Goal: Task Accomplishment & Management: Use online tool/utility

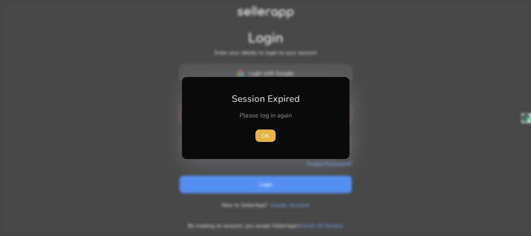
click at [281, 78] on div "Session Expired Please log in again [GEOGRAPHIC_DATA]" at bounding box center [266, 118] width 168 height 82
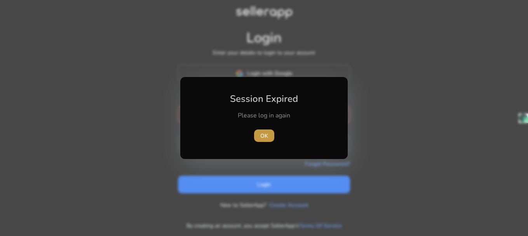
click at [265, 135] on span "OK" at bounding box center [265, 136] width 8 height 8
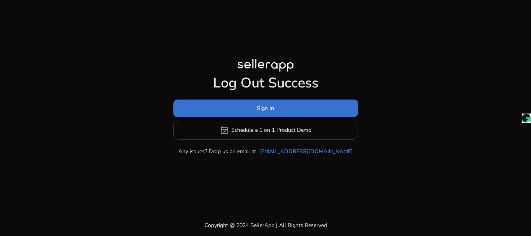
click at [271, 108] on span "Sign In" at bounding box center [265, 108] width 17 height 8
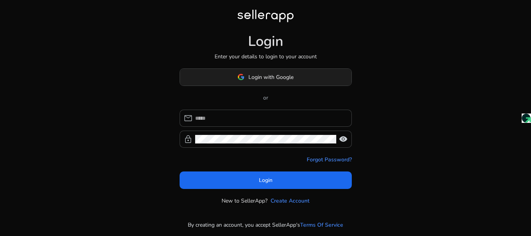
click at [283, 76] on span "Login with Google" at bounding box center [270, 77] width 45 height 8
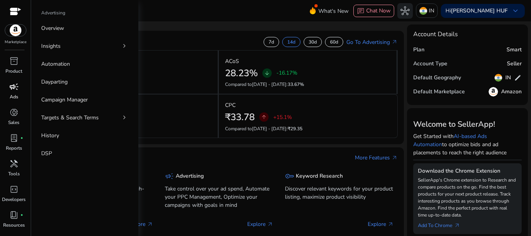
click at [14, 90] on span "campaign" at bounding box center [13, 86] width 9 height 9
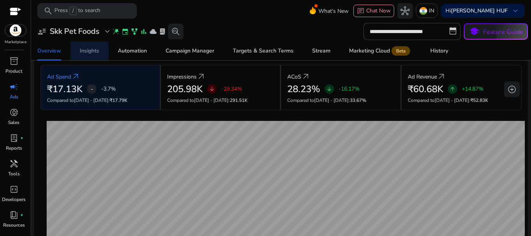
click at [91, 52] on div "Insights" at bounding box center [89, 50] width 19 height 5
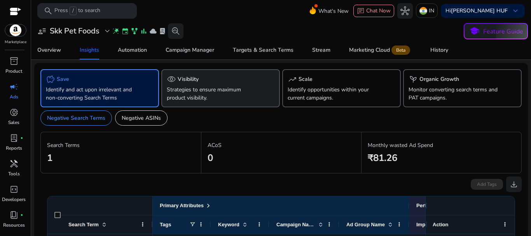
click at [206, 91] on p "Strategies to ensure maximum product visibility." at bounding box center [212, 94] width 90 height 16
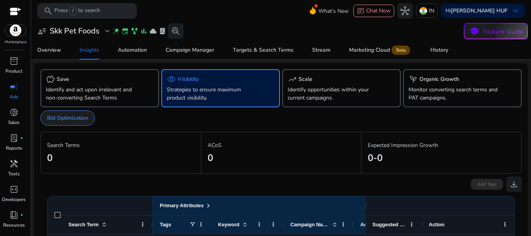
click at [72, 119] on p "Bid Optimization" at bounding box center [67, 118] width 41 height 8
click at [141, 49] on div "Automation" at bounding box center [132, 49] width 29 height 5
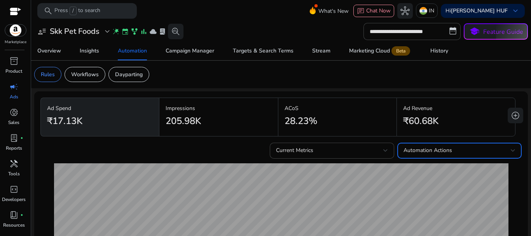
click at [410, 150] on span "Automation Actions" at bounding box center [428, 150] width 49 height 7
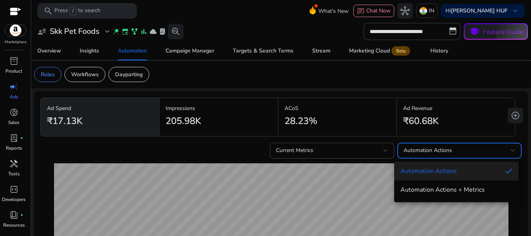
click at [423, 152] on div at bounding box center [265, 118] width 531 height 236
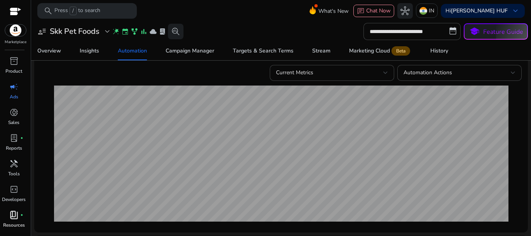
scroll to position [21, 0]
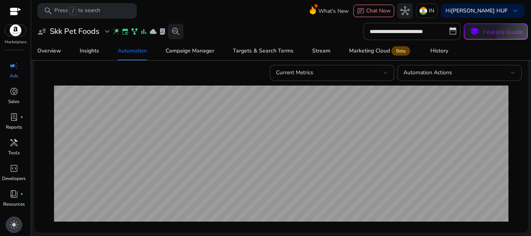
click at [12, 224] on span "light_mode" at bounding box center [13, 224] width 9 height 9
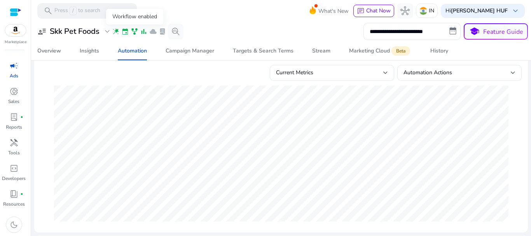
click at [134, 31] on span "family_history" at bounding box center [135, 32] width 8 height 8
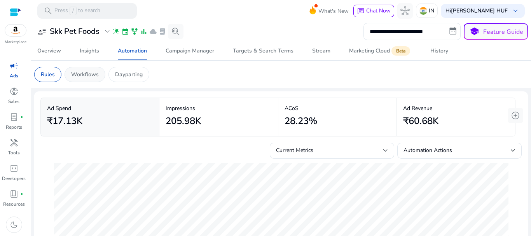
click at [82, 72] on p "Workflows" at bounding box center [85, 74] width 28 height 8
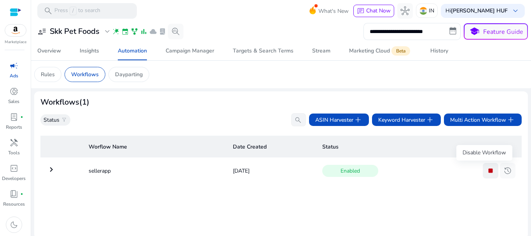
click at [486, 170] on span "stop" at bounding box center [490, 170] width 9 height 9
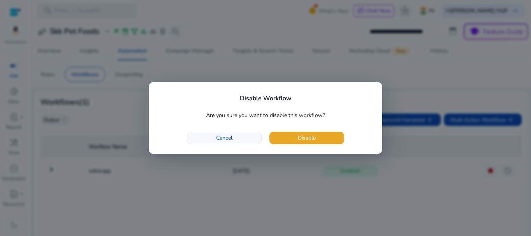
click at [222, 136] on span "Cancel" at bounding box center [224, 138] width 16 height 8
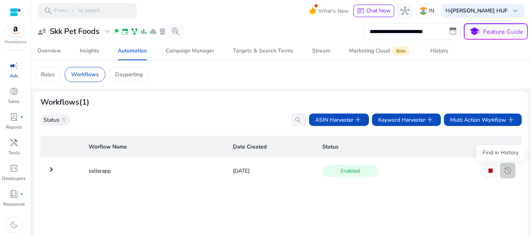
click at [504, 172] on span "history" at bounding box center [507, 170] width 9 height 9
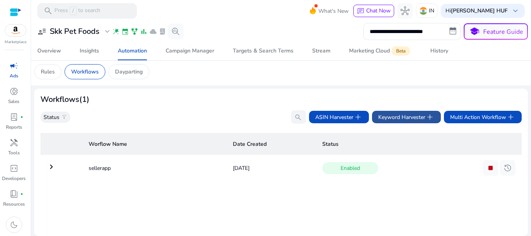
click at [399, 117] on span "Keyword Harvester add" at bounding box center [406, 116] width 56 height 9
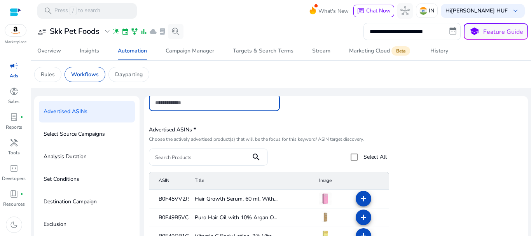
scroll to position [73, 0]
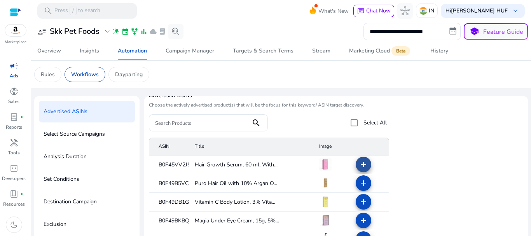
click at [359, 166] on mat-icon "add" at bounding box center [363, 164] width 9 height 9
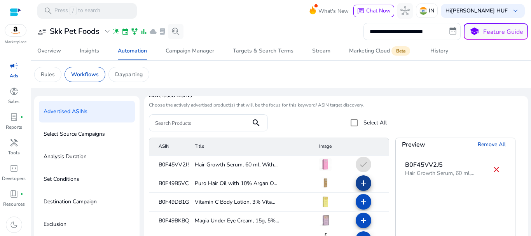
click at [359, 184] on mat-icon "add" at bounding box center [363, 182] width 9 height 9
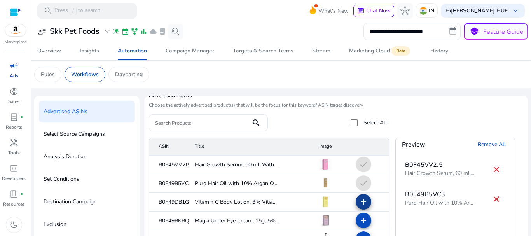
click at [359, 199] on mat-icon "add" at bounding box center [363, 201] width 9 height 9
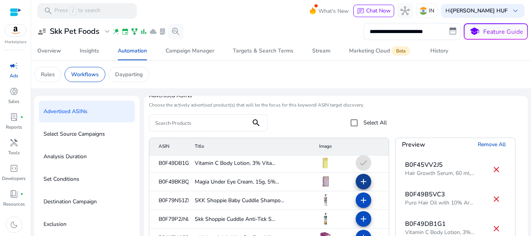
click at [359, 182] on mat-icon "add" at bounding box center [363, 181] width 9 height 9
click at [359, 199] on mat-icon "add" at bounding box center [363, 200] width 9 height 9
click at [358, 201] on mat-cell "check" at bounding box center [369, 200] width 39 height 19
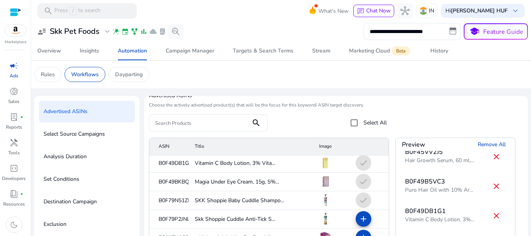
scroll to position [96, 0]
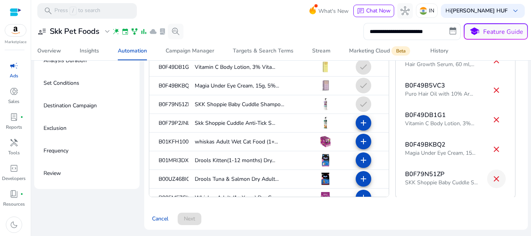
click at [492, 178] on mat-icon "close" at bounding box center [496, 178] width 9 height 9
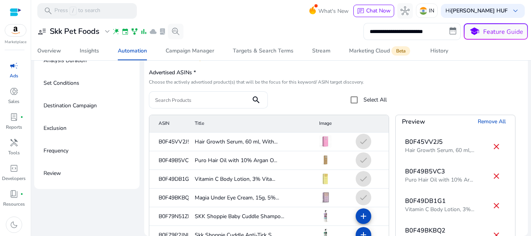
scroll to position [0, 0]
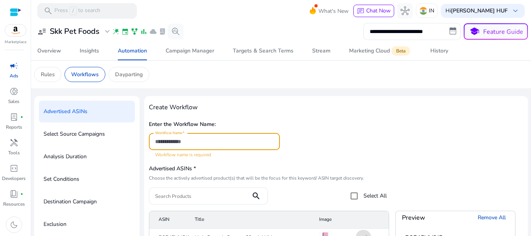
click at [238, 143] on input "Workflow Name" at bounding box center [214, 141] width 119 height 9
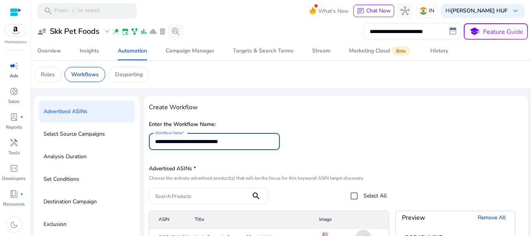
type input "**********"
click at [317, 144] on div "**********" at bounding box center [336, 139] width 374 height 40
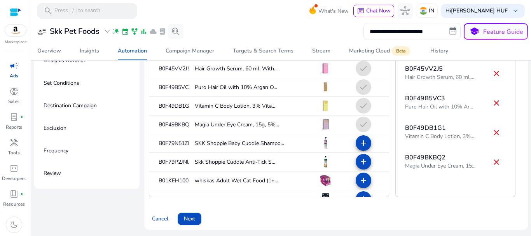
scroll to position [39, 0]
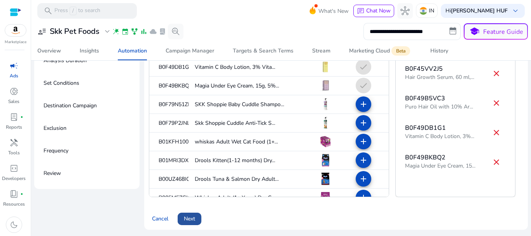
click at [193, 217] on span "Next" at bounding box center [189, 219] width 11 height 8
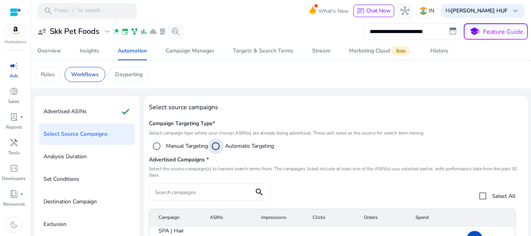
scroll to position [78, 0]
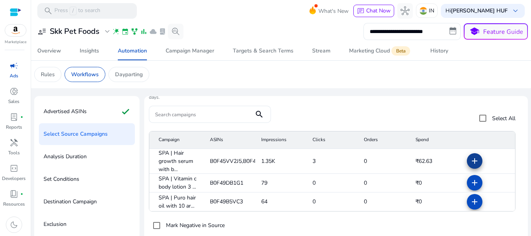
click at [470, 159] on mat-icon "add" at bounding box center [474, 160] width 9 height 9
click at [470, 180] on mat-icon "add" at bounding box center [474, 182] width 9 height 9
click at [471, 201] on mat-icon "add" at bounding box center [474, 201] width 9 height 9
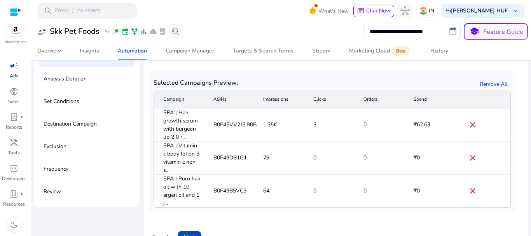
scroll to position [96, 0]
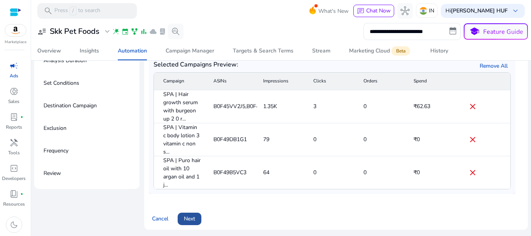
click at [190, 218] on span "Next" at bounding box center [189, 219] width 11 height 8
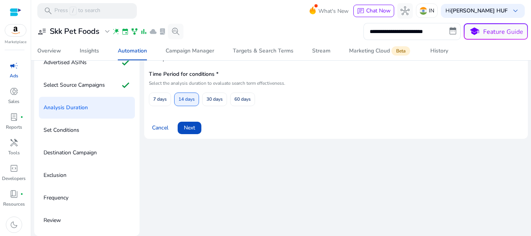
scroll to position [49, 0]
click at [193, 130] on span "Next" at bounding box center [189, 128] width 11 height 8
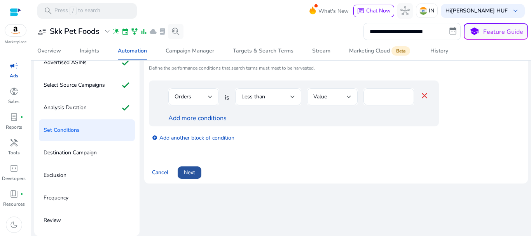
click at [188, 175] on span "Next" at bounding box center [189, 172] width 11 height 8
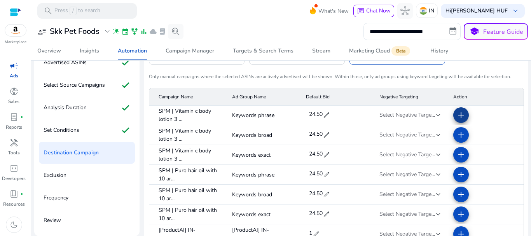
scroll to position [0, 0]
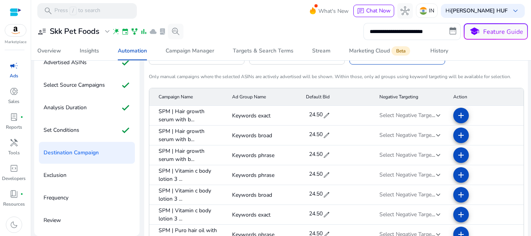
click at [436, 115] on div at bounding box center [438, 115] width 5 height 3
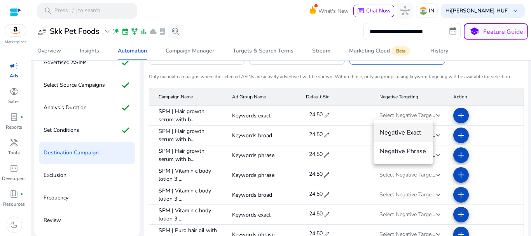
click at [488, 51] on div at bounding box center [265, 118] width 531 height 236
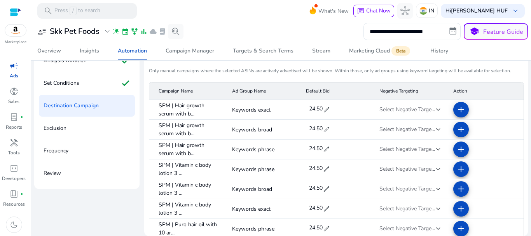
scroll to position [57, 0]
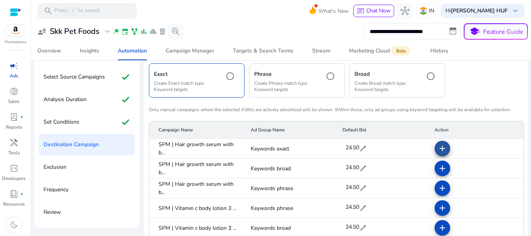
click at [438, 148] on mat-icon "add" at bounding box center [442, 148] width 9 height 9
click at [435, 148] on mat-cell "check" at bounding box center [475, 149] width 95 height 20
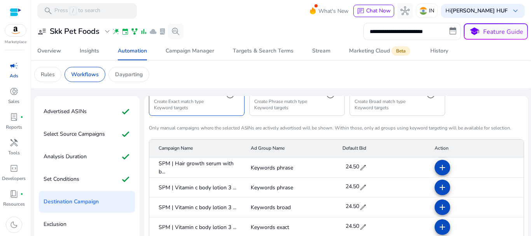
scroll to position [60, 0]
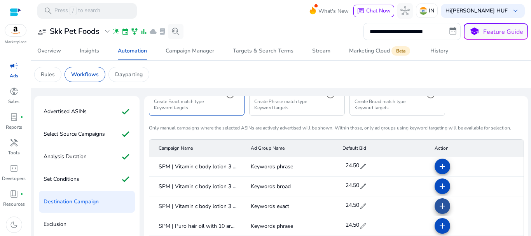
click at [438, 207] on mat-icon "add" at bounding box center [442, 205] width 9 height 9
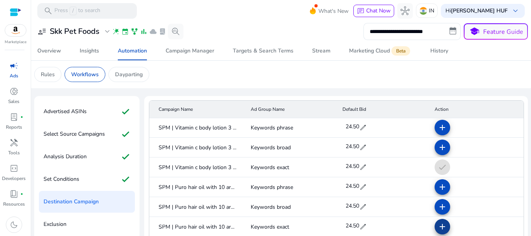
click at [438, 225] on mat-icon "add" at bounding box center [442, 226] width 9 height 9
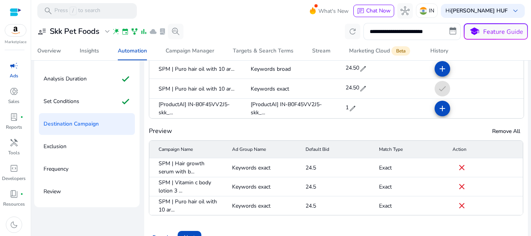
scroll to position [96, 0]
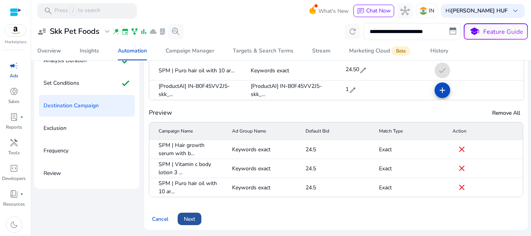
click at [192, 218] on span "Next" at bounding box center [189, 219] width 11 height 8
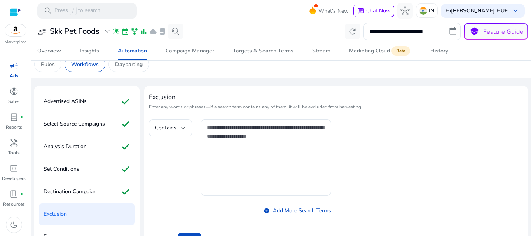
scroll to position [49, 0]
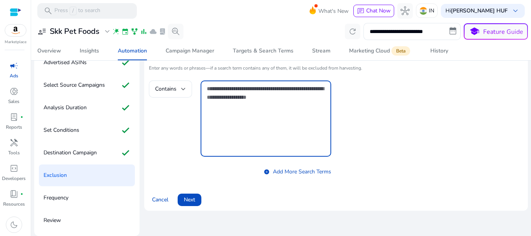
click at [264, 122] on textarea at bounding box center [266, 118] width 118 height 68
paste textarea "**********"
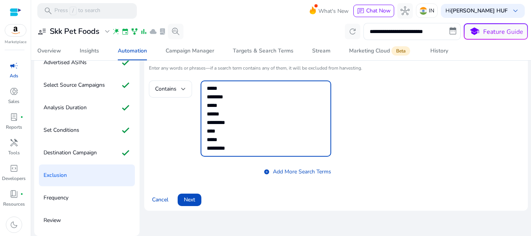
scroll to position [0, 0]
type textarea "**********"
click at [187, 197] on span "Next" at bounding box center [189, 200] width 11 height 8
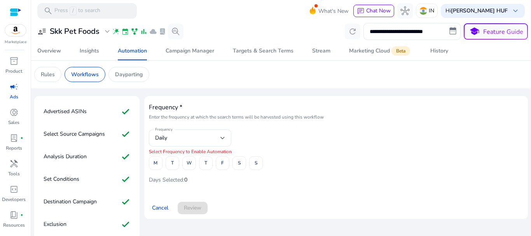
scroll to position [49, 0]
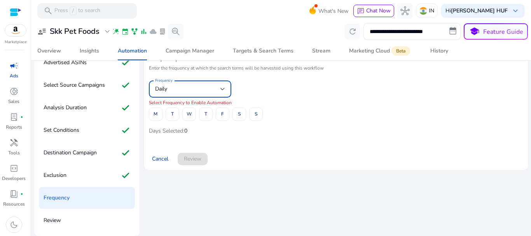
click at [198, 90] on div "Daily" at bounding box center [187, 89] width 65 height 9
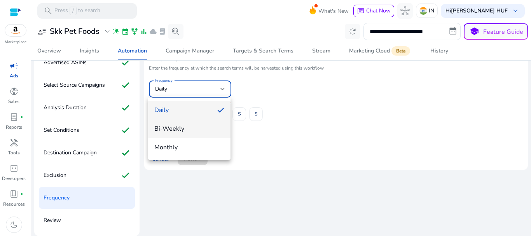
click at [185, 129] on span "Bi-Weekly" at bounding box center [189, 128] width 70 height 9
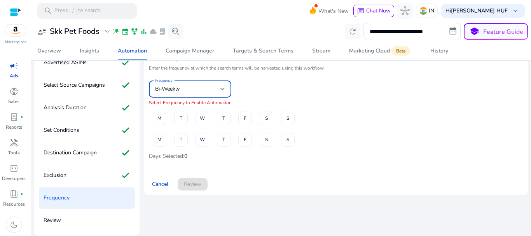
click at [224, 89] on div at bounding box center [222, 88] width 5 height 3
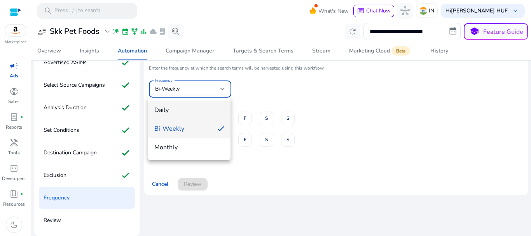
click at [165, 110] on span "Daily" at bounding box center [189, 110] width 70 height 9
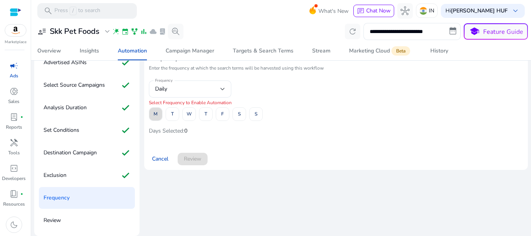
click at [154, 112] on span "M" at bounding box center [156, 114] width 4 height 14
click at [193, 156] on span "Review" at bounding box center [192, 159] width 17 height 8
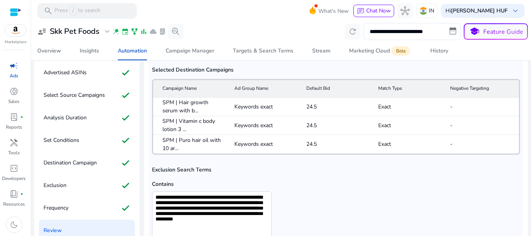
scroll to position [96, 0]
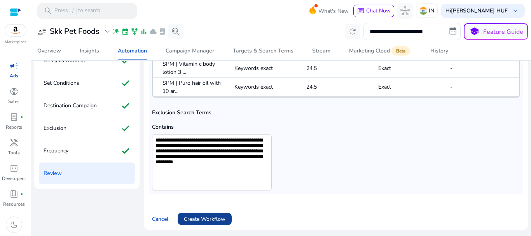
click at [217, 216] on span "Create Workflow" at bounding box center [205, 219] width 42 height 8
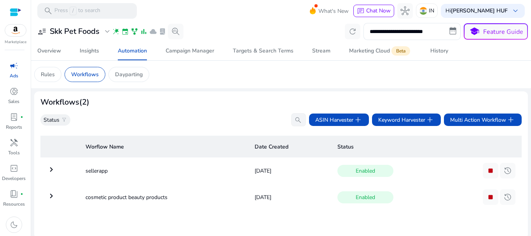
scroll to position [3, 0]
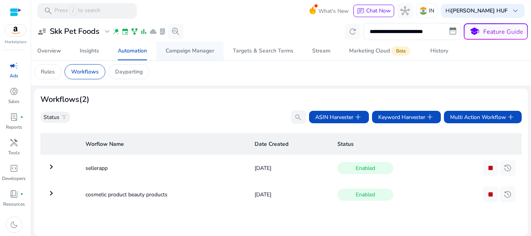
click at [194, 49] on div "Campaign Manager" at bounding box center [190, 50] width 49 height 5
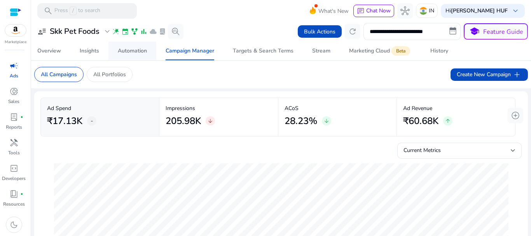
click at [128, 49] on div "Automation" at bounding box center [132, 50] width 29 height 5
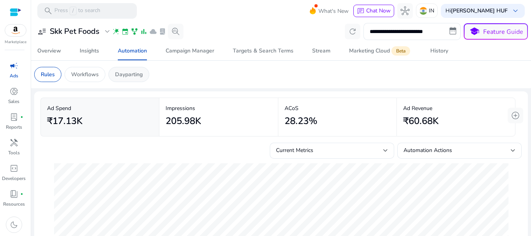
click at [127, 74] on p "Dayparting" at bounding box center [129, 74] width 28 height 8
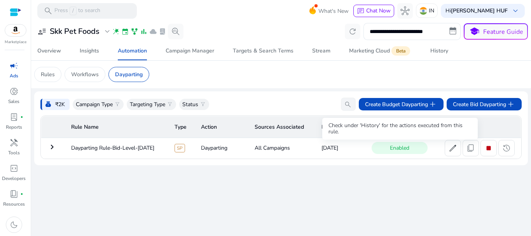
click at [400, 150] on span "Enabled" at bounding box center [400, 148] width 56 height 12
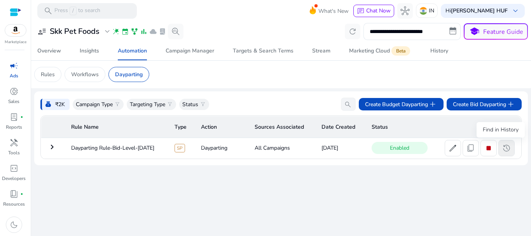
click at [505, 149] on span "history" at bounding box center [506, 147] width 9 height 9
click at [180, 51] on div "Campaign Manager" at bounding box center [190, 50] width 49 height 5
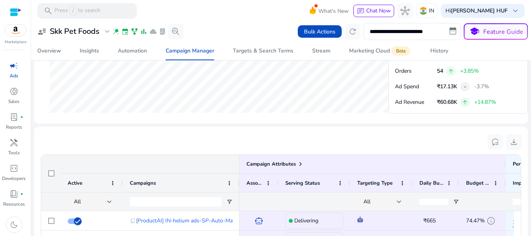
scroll to position [526, 0]
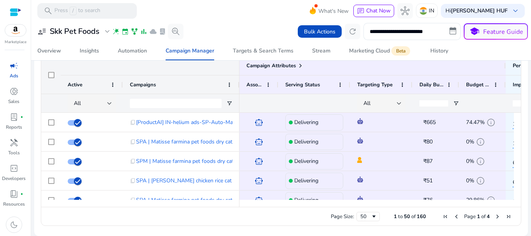
drag, startPoint x: 358, startPoint y: 208, endPoint x: 383, endPoint y: 209, distance: 24.9
click at [383, 209] on div "Page Size: 50 1 to 50 of 160 Page 1 of 4" at bounding box center [281, 216] width 480 height 19
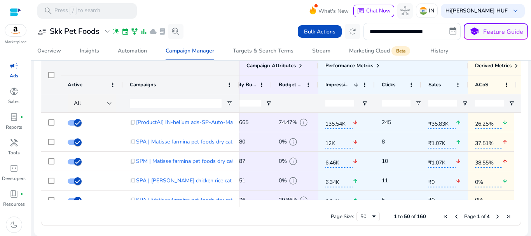
scroll to position [0, 0]
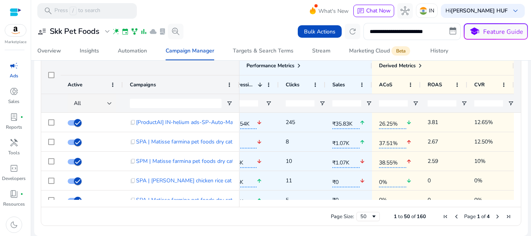
click at [486, 206] on div at bounding box center [377, 203] width 274 height 7
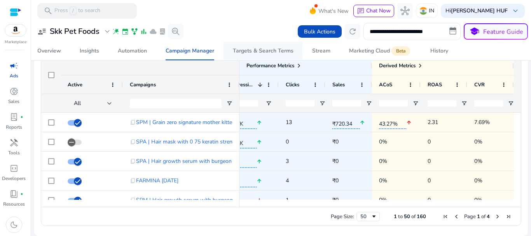
click at [257, 51] on div "Targets & Search Terms" at bounding box center [263, 50] width 61 height 5
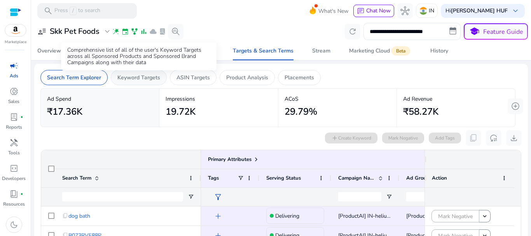
click at [145, 77] on p "Keyword Targets" at bounding box center [138, 77] width 43 height 8
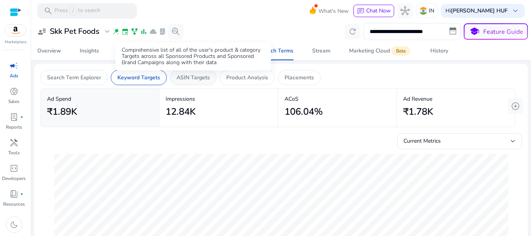
click at [189, 78] on p "ASIN Targets" at bounding box center [193, 77] width 33 height 8
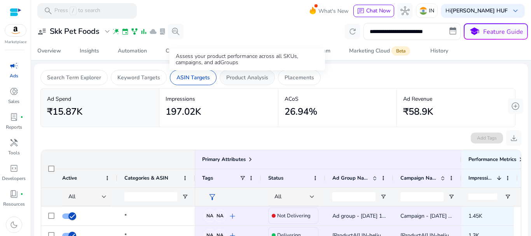
click at [249, 79] on p "Product Analysis" at bounding box center [247, 77] width 42 height 8
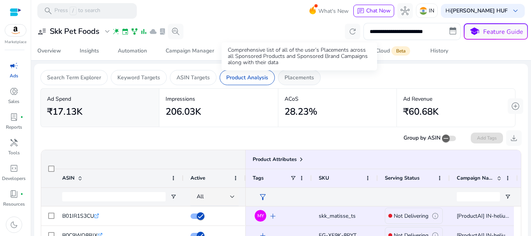
click at [295, 79] on p "Placements" at bounding box center [300, 77] width 30 height 8
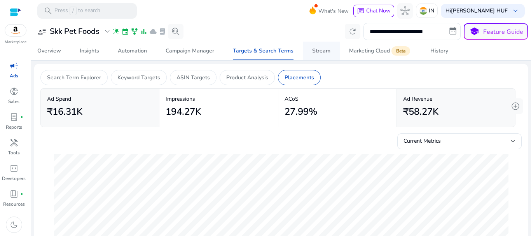
click at [319, 51] on div "Stream" at bounding box center [321, 50] width 18 height 5
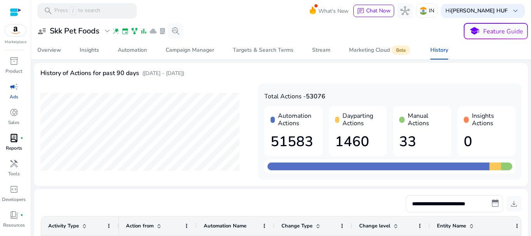
scroll to position [21, 0]
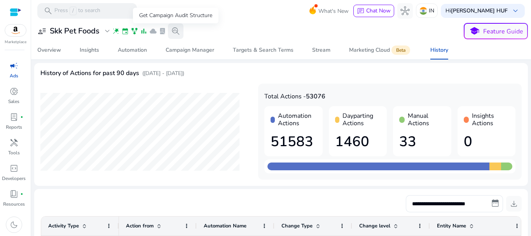
click at [173, 30] on span "search_insights" at bounding box center [175, 30] width 9 height 9
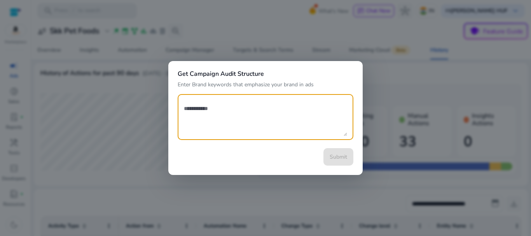
click at [252, 107] on textarea at bounding box center [265, 117] width 163 height 38
paste textarea "**********"
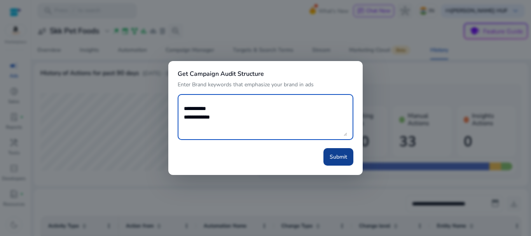
type textarea "**********"
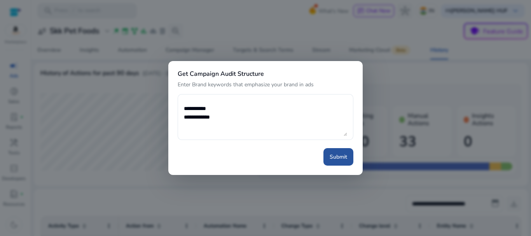
click at [336, 157] on span "Submit" at bounding box center [338, 157] width 17 height 8
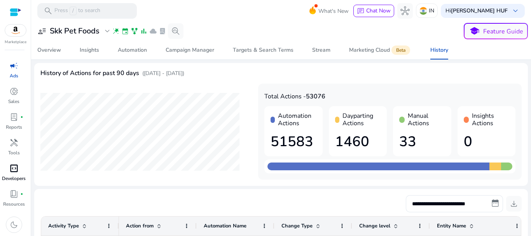
click at [13, 172] on span "code_blocks" at bounding box center [13, 168] width 9 height 9
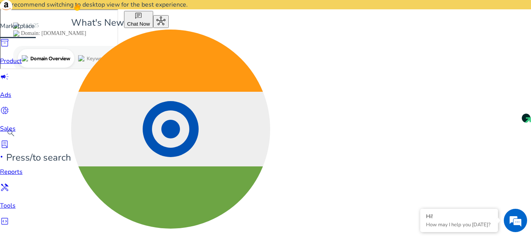
scroll to position [21, 0]
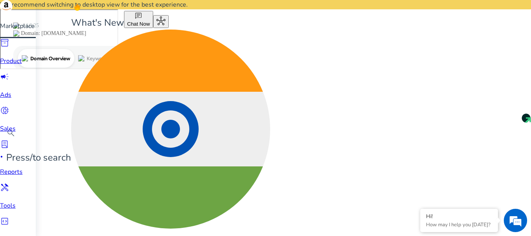
click at [9, 106] on span "donut_small" at bounding box center [4, 110] width 9 height 9
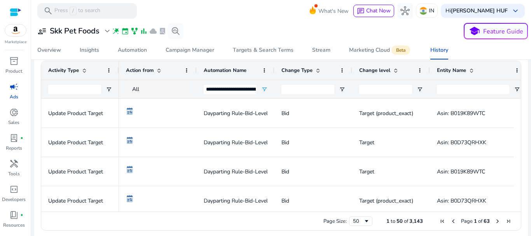
scroll to position [39, 0]
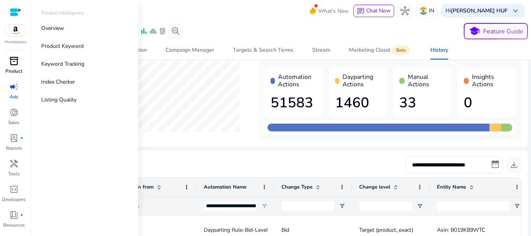
click at [13, 63] on span "inventory_2" at bounding box center [13, 60] width 9 height 9
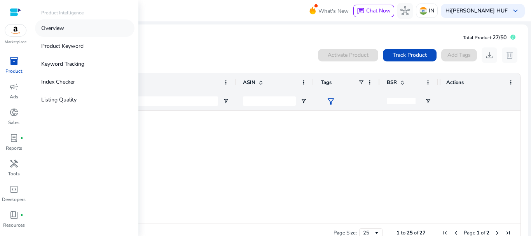
click at [52, 29] on p "Overview" at bounding box center [52, 28] width 23 height 8
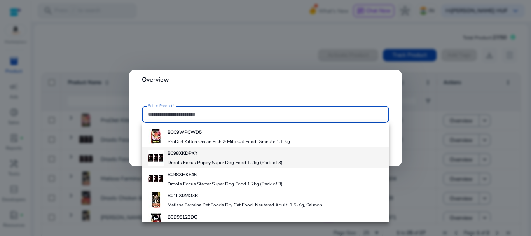
click at [195, 158] on div "B098XKDPXY Drools Focus Puppy Super Dog Food 1.2kg (Pack of 3)" at bounding box center [225, 157] width 115 height 21
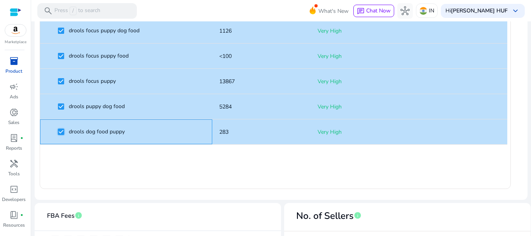
scroll to position [194, 0]
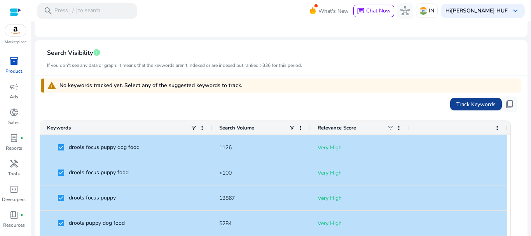
click at [470, 103] on span "Track Keywords" at bounding box center [475, 104] width 39 height 8
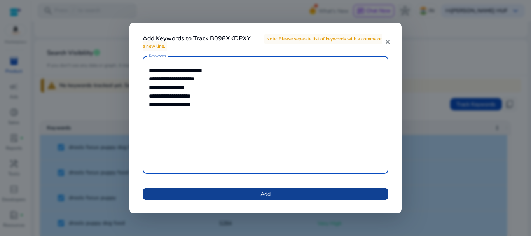
click at [250, 195] on span at bounding box center [266, 194] width 246 height 19
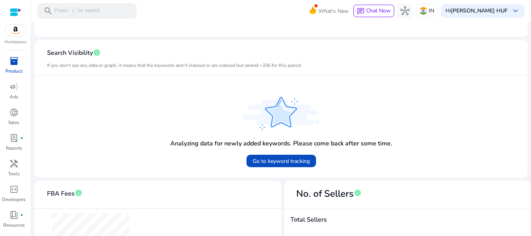
scroll to position [233, 0]
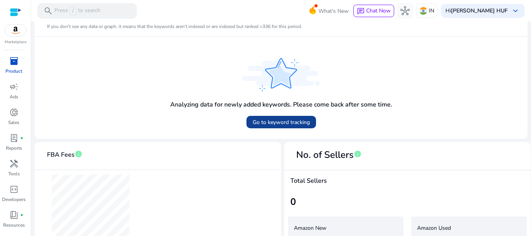
click at [287, 124] on span "Go to keyword tracking" at bounding box center [281, 122] width 57 height 8
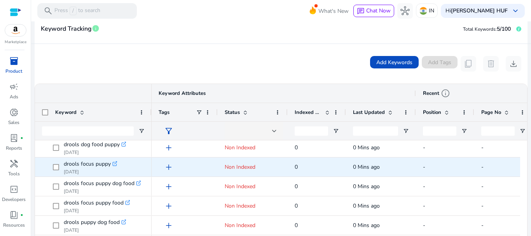
scroll to position [142, 0]
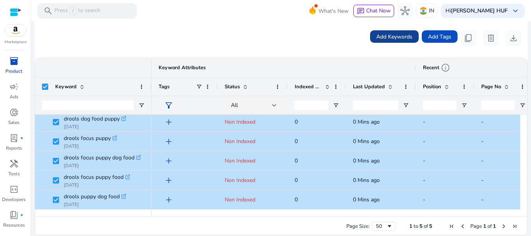
click at [405, 36] on span "Add Keywords" at bounding box center [394, 37] width 36 height 8
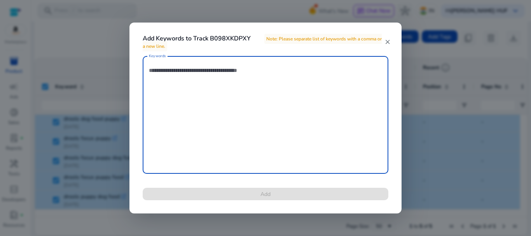
click at [218, 37] on h4 "Add Keywords to Track B098XKDPXY Note: Please separate list of keywords with a …" at bounding box center [264, 42] width 242 height 15
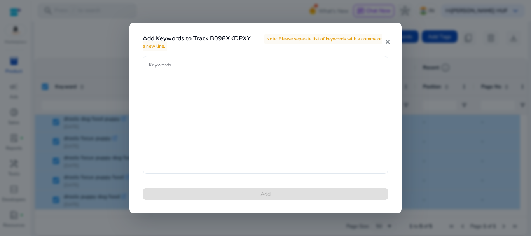
click at [218, 37] on h4 "Add Keywords to Track B098XKDPXY Note: Please separate list of keywords with a …" at bounding box center [264, 42] width 242 height 15
copy h4 "B098XKDPXY"
click at [222, 103] on textarea "Keywords" at bounding box center [265, 115] width 233 height 110
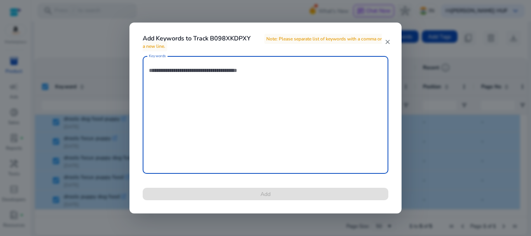
paste textarea "**********"
type textarea "**********"
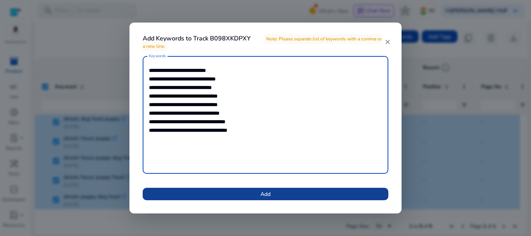
click at [257, 194] on span at bounding box center [266, 194] width 246 height 19
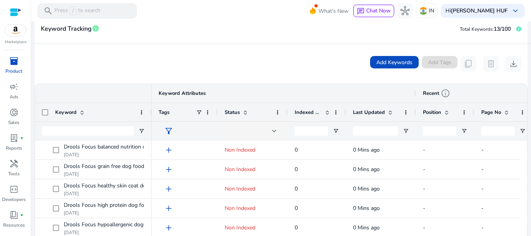
scroll to position [0, 0]
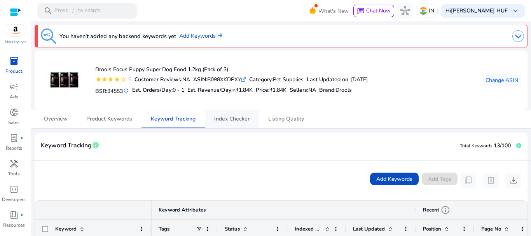
click at [227, 118] on span "Index Checker" at bounding box center [231, 118] width 35 height 5
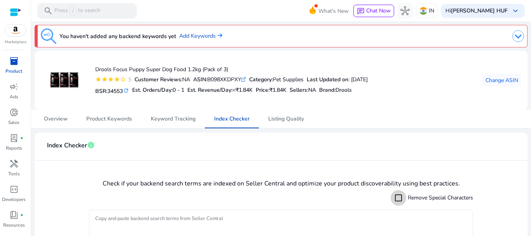
scroll to position [59, 0]
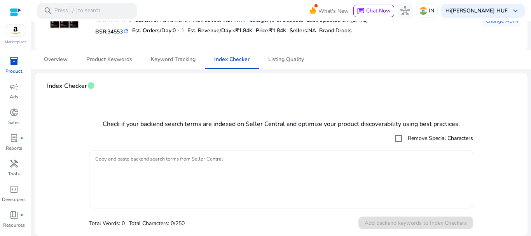
click at [183, 164] on textarea "Copy and paste backend search terms from Seller Central" at bounding box center [281, 179] width 372 height 51
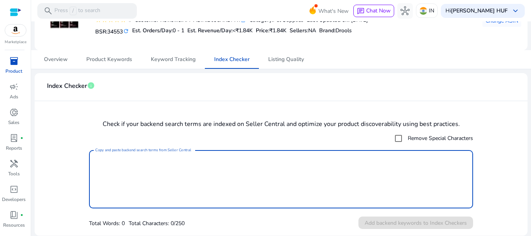
paste textarea "**********"
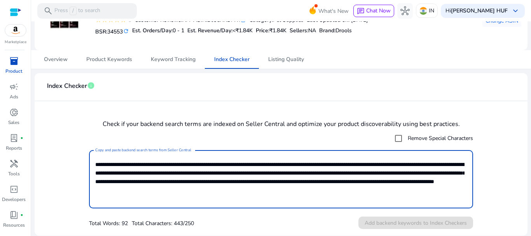
drag, startPoint x: 392, startPoint y: 189, endPoint x: 369, endPoint y: 181, distance: 24.2
click at [369, 181] on textarea "**********" at bounding box center [279, 179] width 369 height 51
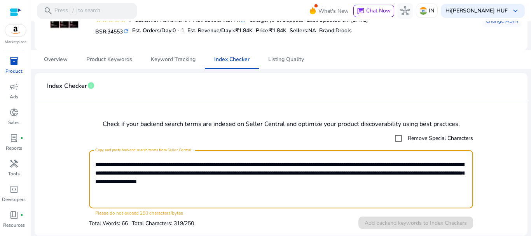
drag, startPoint x: 374, startPoint y: 183, endPoint x: 99, endPoint y: 166, distance: 275.8
click at [95, 165] on textarea "**********" at bounding box center [279, 179] width 369 height 51
paste textarea
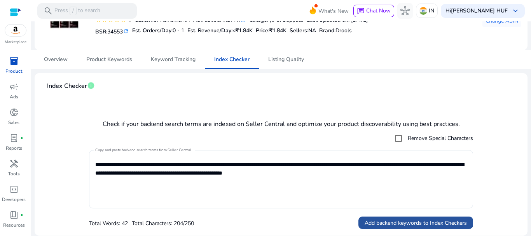
click at [395, 224] on span "Add backend keywords to Index Checkers" at bounding box center [416, 223] width 102 height 8
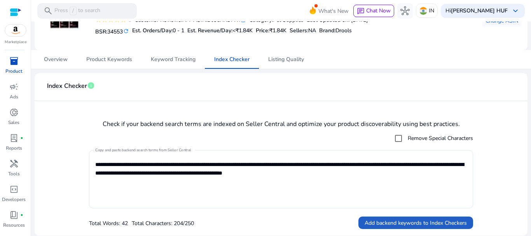
type textarea "**********"
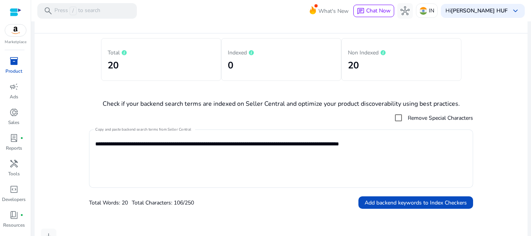
scroll to position [0, 0]
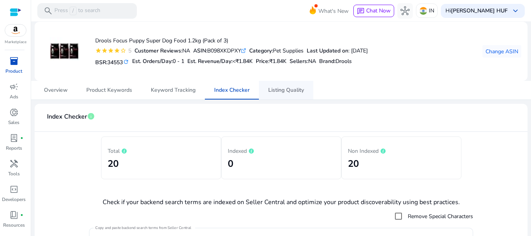
click at [290, 87] on span "Listing Quality" at bounding box center [286, 89] width 36 height 5
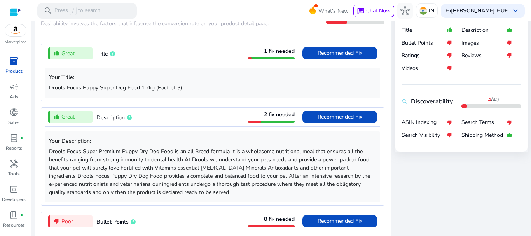
scroll to position [311, 0]
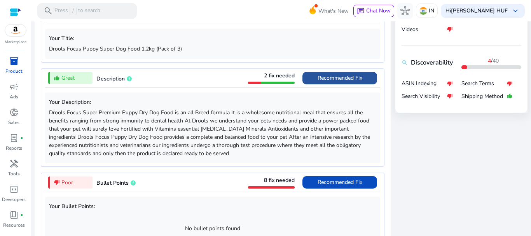
click at [329, 78] on span "Recommended Fix" at bounding box center [340, 77] width 45 height 7
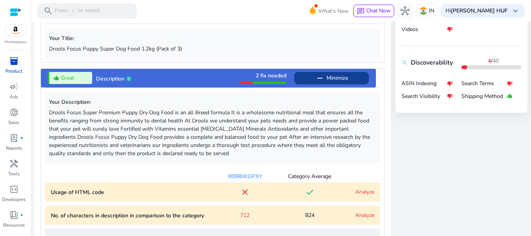
scroll to position [379, 0]
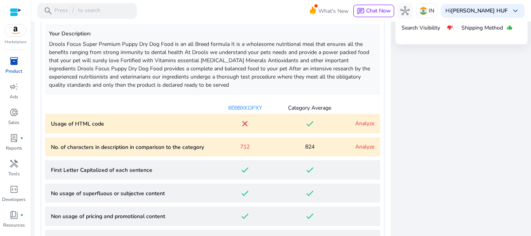
click at [362, 122] on link "Analyze" at bounding box center [364, 123] width 19 height 7
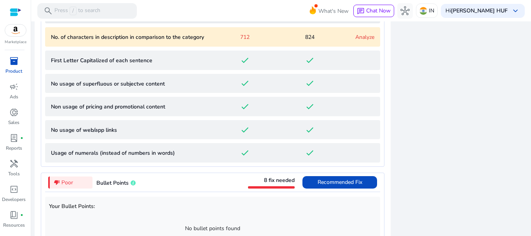
scroll to position [571, 0]
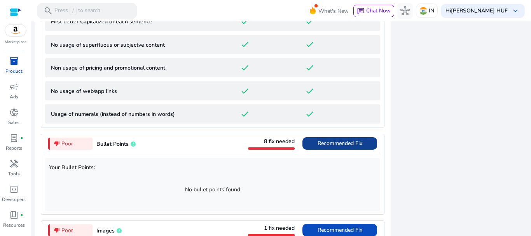
click at [331, 142] on span "Recommended Fix" at bounding box center [340, 143] width 45 height 7
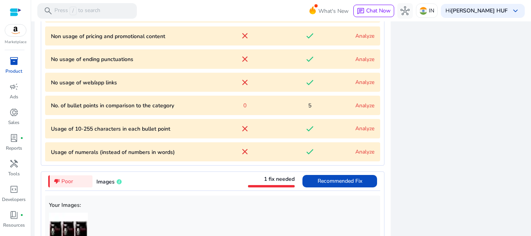
scroll to position [523, 0]
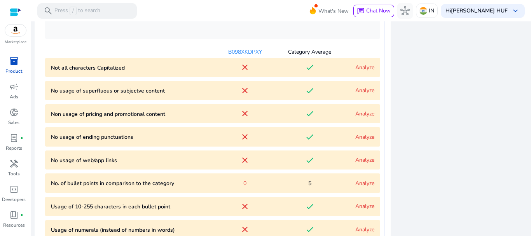
click at [365, 68] on link "Analyze" at bounding box center [364, 67] width 19 height 7
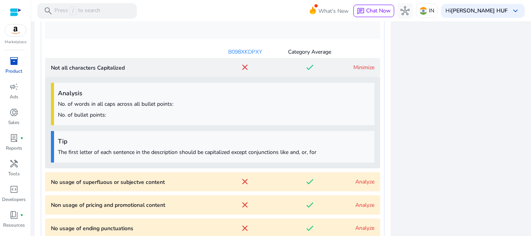
scroll to position [580, 0]
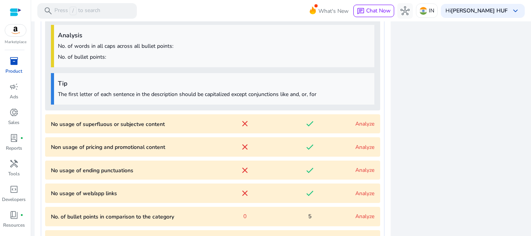
click at [357, 123] on link "Analyze" at bounding box center [364, 123] width 19 height 7
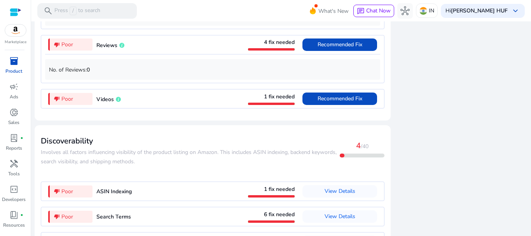
scroll to position [1122, 0]
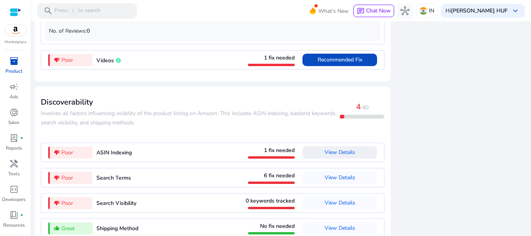
click at [332, 155] on span "View Details" at bounding box center [340, 152] width 31 height 7
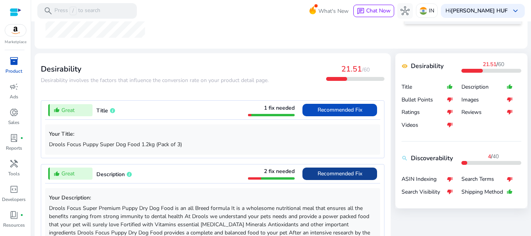
scroll to position [0, 0]
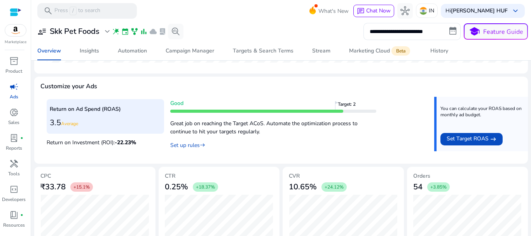
scroll to position [308, 0]
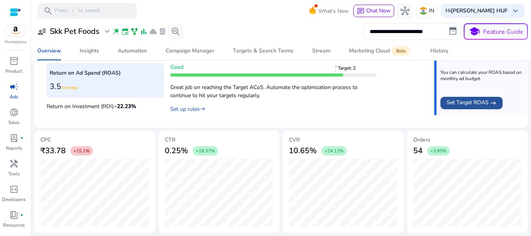
click at [467, 105] on span "Set Target ROAS" at bounding box center [468, 102] width 42 height 9
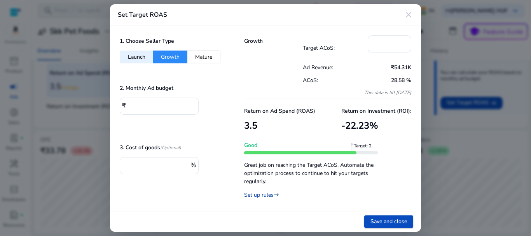
click at [259, 194] on link "Set up rules east" at bounding box center [261, 194] width 35 height 7
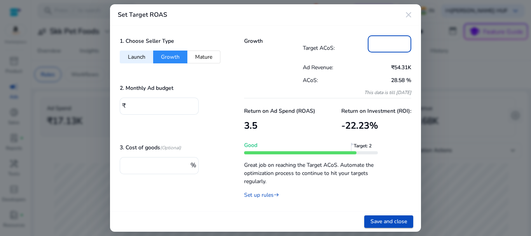
click at [385, 45] on input "**" at bounding box center [389, 43] width 31 height 9
drag, startPoint x: 376, startPoint y: 44, endPoint x: 368, endPoint y: 44, distance: 7.8
click at [368, 44] on div "**" at bounding box center [390, 43] width 44 height 17
click at [357, 34] on div "Growth Target ACoS: ** Ad Revenue: ₹54.31K ACoS: 28.58 % This data is till [DAT…" at bounding box center [327, 118] width 187 height 185
click at [201, 56] on button "Mature" at bounding box center [203, 57] width 33 height 13
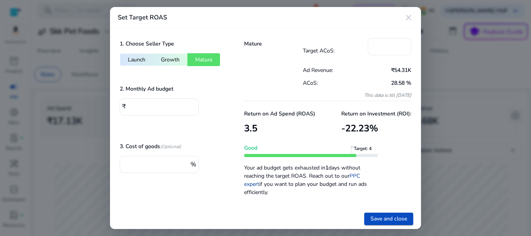
click at [355, 175] on link "PPC expert" at bounding box center [302, 180] width 116 height 16
click at [138, 58] on button "Launch" at bounding box center [136, 59] width 33 height 13
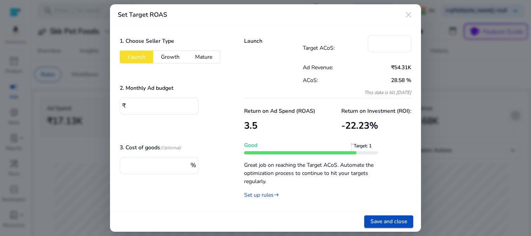
click at [166, 57] on button "Growth" at bounding box center [170, 57] width 34 height 13
type input "**"
click at [133, 106] on input "****" at bounding box center [160, 105] width 64 height 9
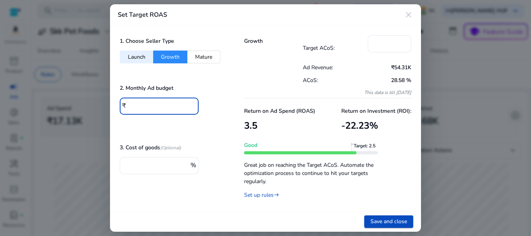
click at [213, 93] on div "2. Monthly Ad budget ₹ ****" at bounding box center [172, 102] width 105 height 40
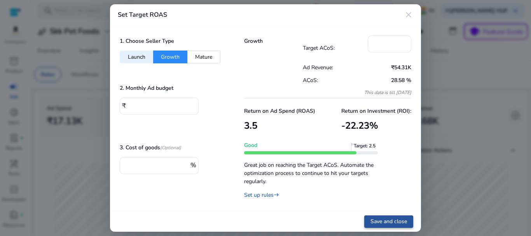
click at [379, 219] on span "Save and close" at bounding box center [389, 221] width 37 height 8
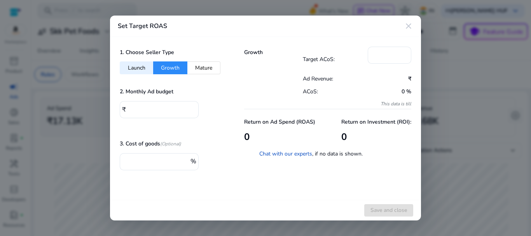
type input "****"
type input "**"
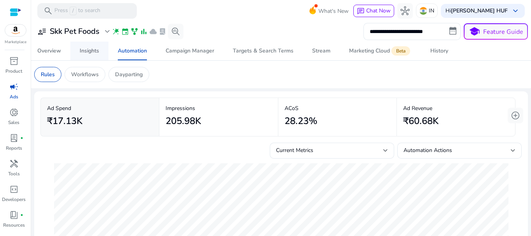
click at [94, 49] on div "Insights" at bounding box center [89, 50] width 19 height 5
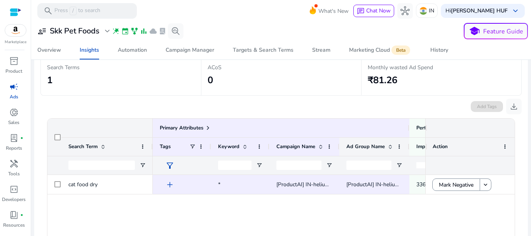
scroll to position [117, 0]
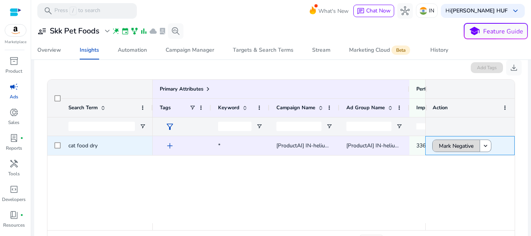
click at [456, 149] on span "Mark Negative" at bounding box center [456, 146] width 35 height 16
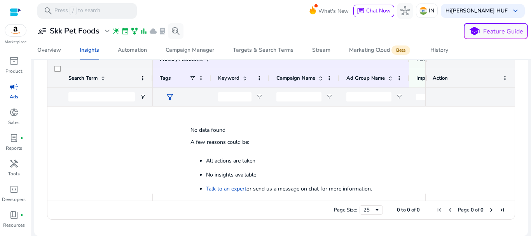
scroll to position [0, 0]
